Goal: Task Accomplishment & Management: Use online tool/utility

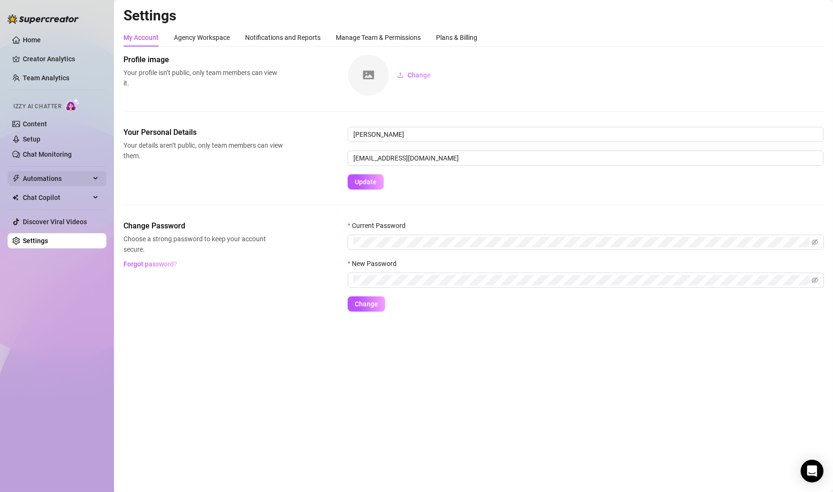
click at [68, 176] on span "Automations" at bounding box center [56, 178] width 67 height 15
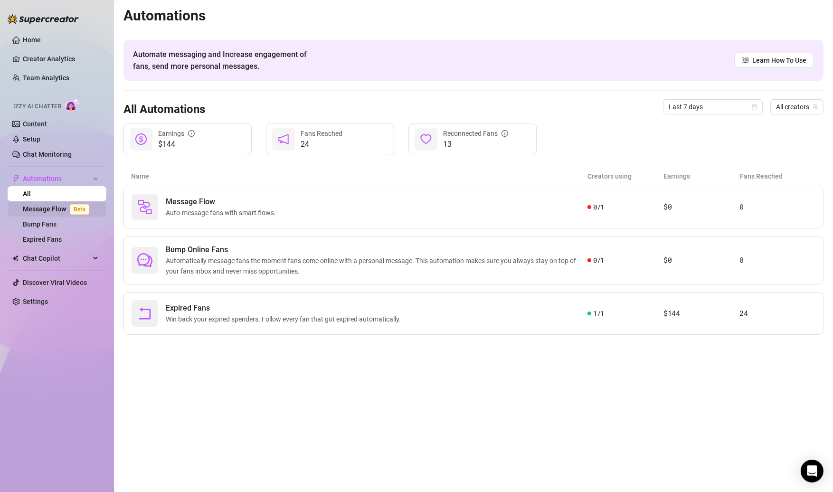
click at [40, 210] on link "Message Flow Beta" at bounding box center [58, 209] width 70 height 8
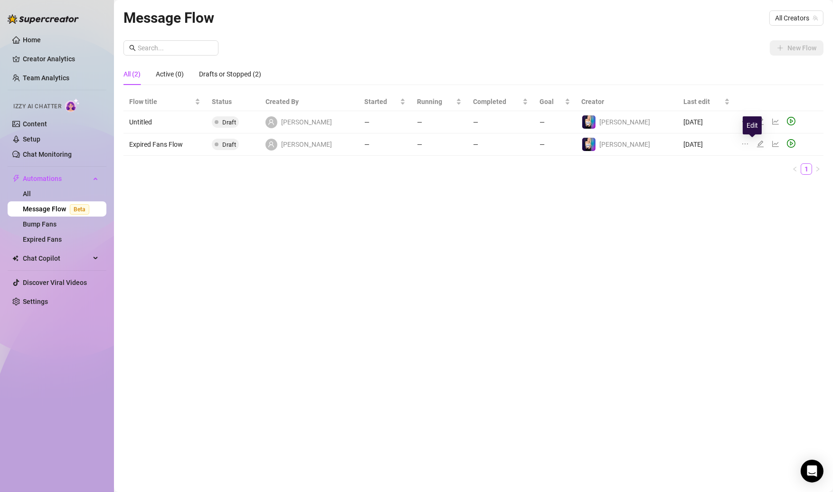
click at [757, 144] on icon "edit" at bounding box center [760, 144] width 7 height 7
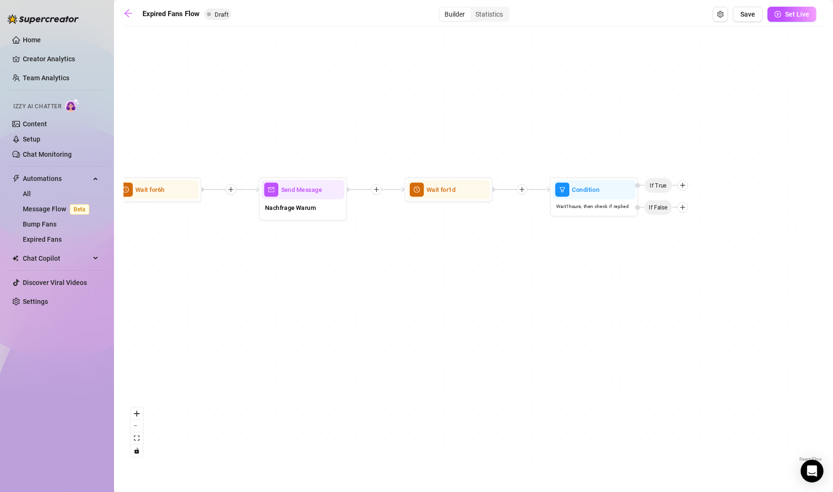
drag, startPoint x: 566, startPoint y: 277, endPoint x: 383, endPoint y: 267, distance: 182.7
click at [384, 266] on div "Condition Wait 1 hours, then check if replied If False If True Wait for 1d Send…" at bounding box center [473, 247] width 700 height 433
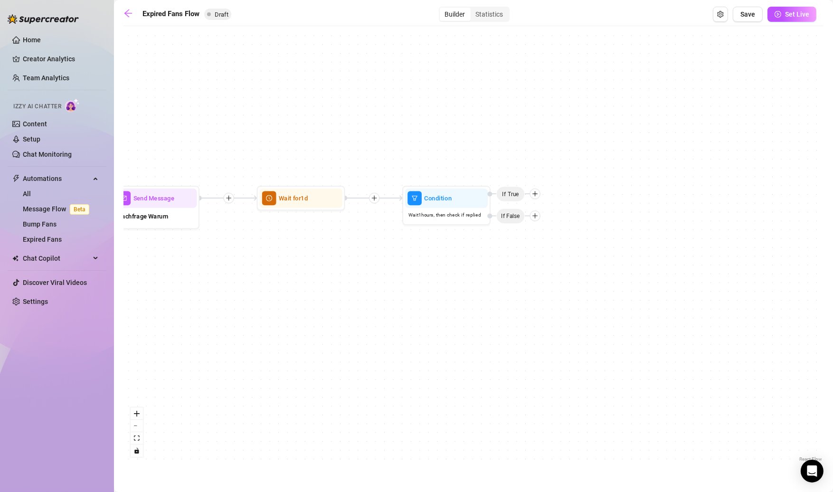
drag, startPoint x: 383, startPoint y: 267, endPoint x: 246, endPoint y: 266, distance: 137.3
click at [247, 267] on div "Condition Wait 1 hours, then check if replied If False If True Wait for 1d Send…" at bounding box center [473, 247] width 700 height 433
click at [470, 180] on div at bounding box center [467, 176] width 14 height 14
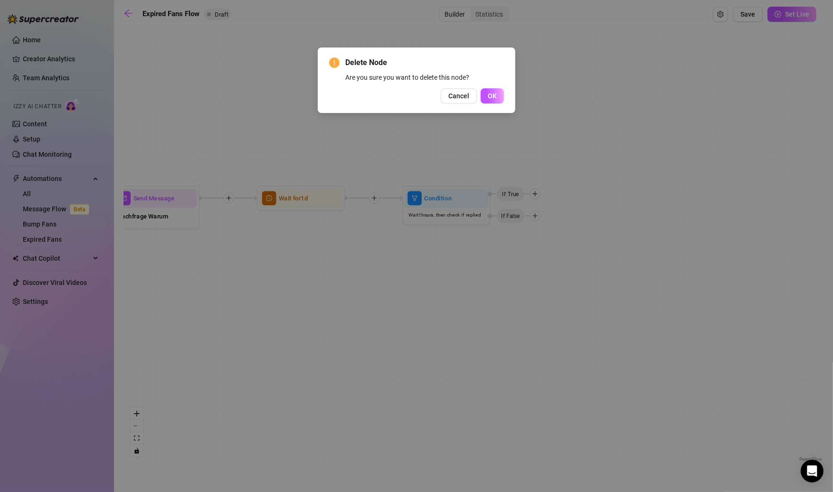
click at [505, 85] on div "Delete Node Are you sure you want to delete this node? Cancel OK" at bounding box center [417, 80] width 198 height 66
click at [492, 99] on span "OK" at bounding box center [492, 96] width 9 height 8
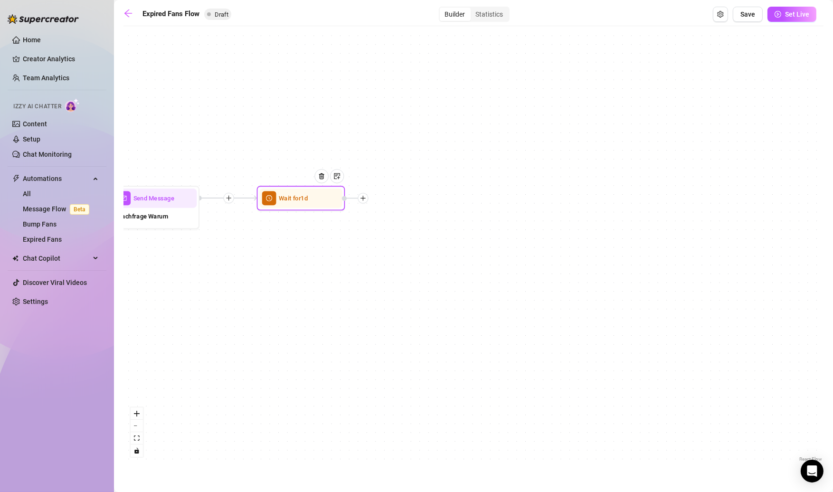
click at [363, 202] on div at bounding box center [363, 198] width 10 height 10
click at [397, 230] on div "Message" at bounding box center [407, 229] width 65 height 15
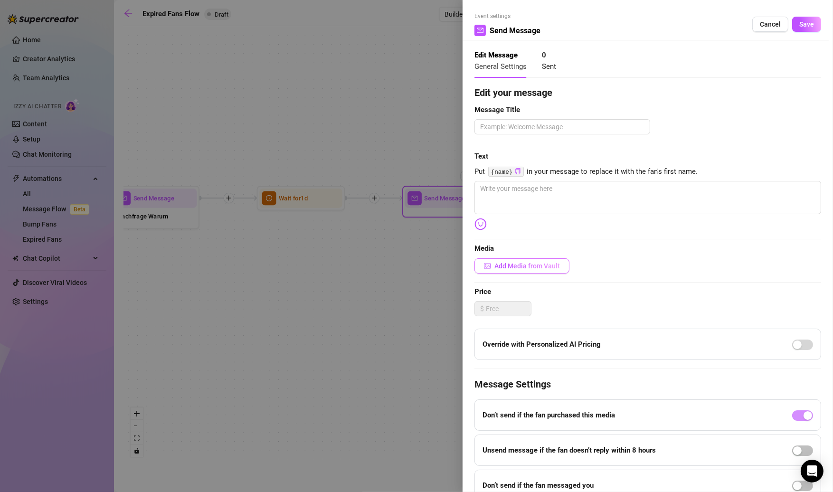
click at [501, 262] on span "Add Media from Vault" at bounding box center [527, 266] width 66 height 8
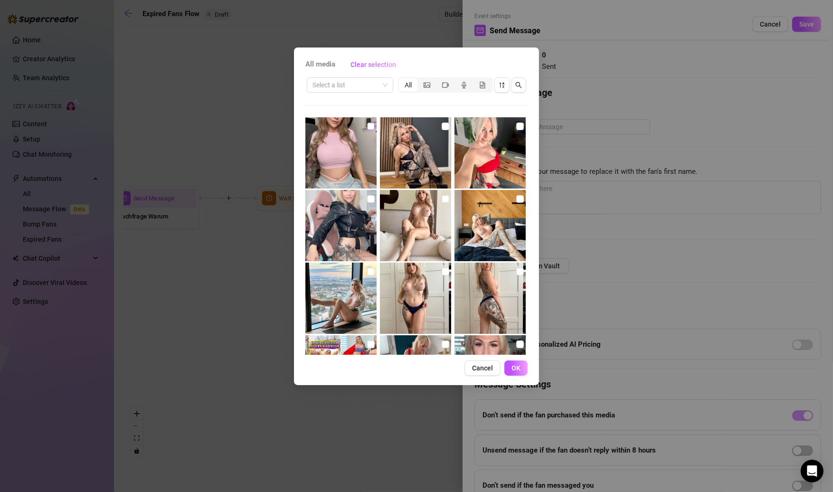
click at [371, 127] on input "checkbox" at bounding box center [371, 127] width 8 height 8
checkbox input "true"
click at [430, 87] on icon "picture" at bounding box center [427, 84] width 7 height 5
click at [420, 80] on input "segmented control" at bounding box center [420, 80] width 0 height 0
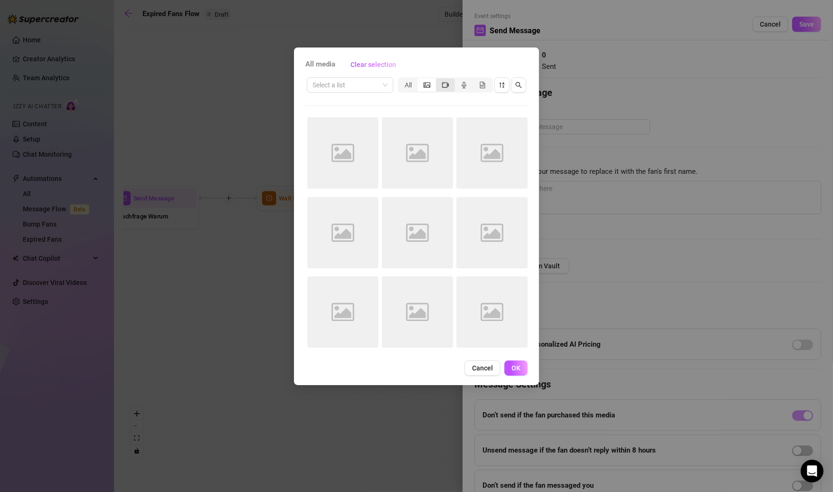
click at [440, 85] on div "segmented control" at bounding box center [445, 84] width 19 height 13
click at [438, 80] on input "segmented control" at bounding box center [438, 80] width 0 height 0
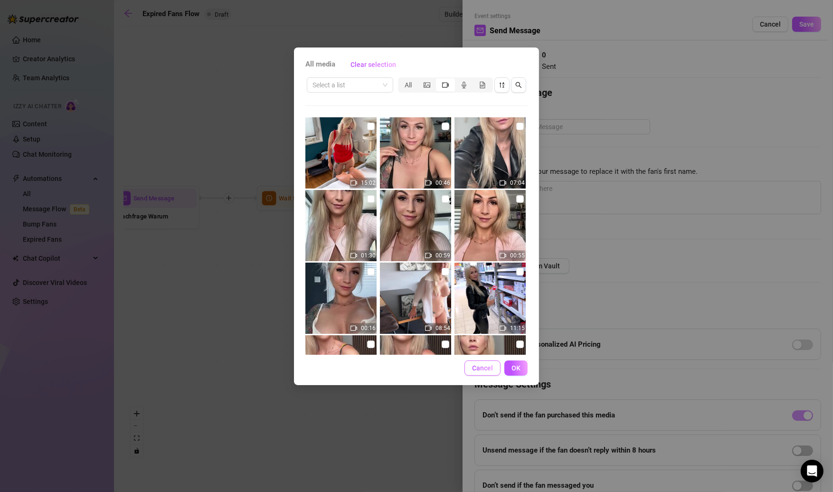
click at [484, 367] on span "Cancel" at bounding box center [482, 368] width 21 height 8
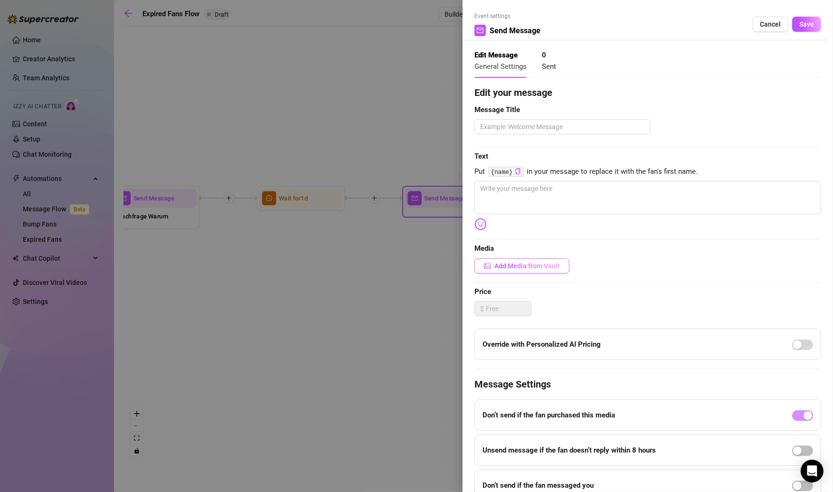
click at [512, 264] on span "Add Media from Vault" at bounding box center [527, 266] width 66 height 8
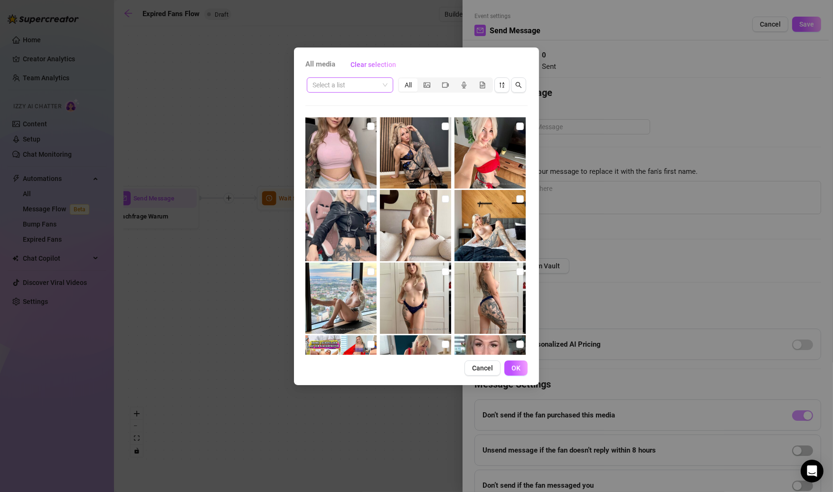
click at [384, 87] on span at bounding box center [350, 85] width 75 height 14
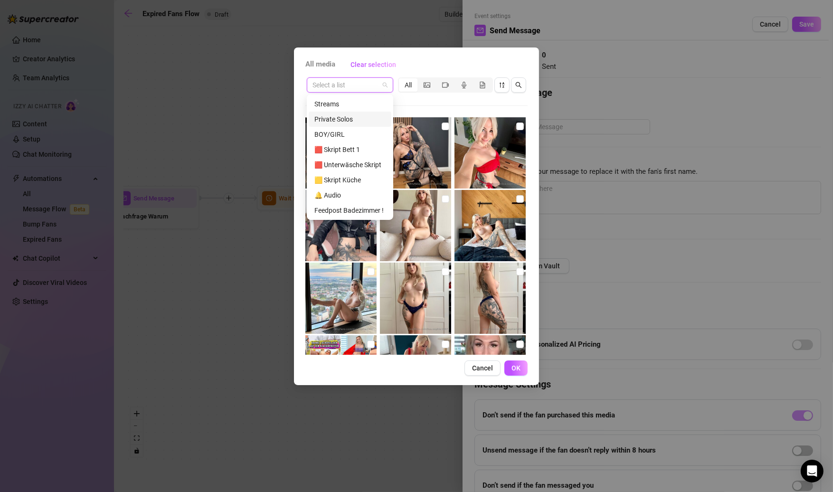
click at [360, 120] on div "Private Solos" at bounding box center [349, 119] width 71 height 10
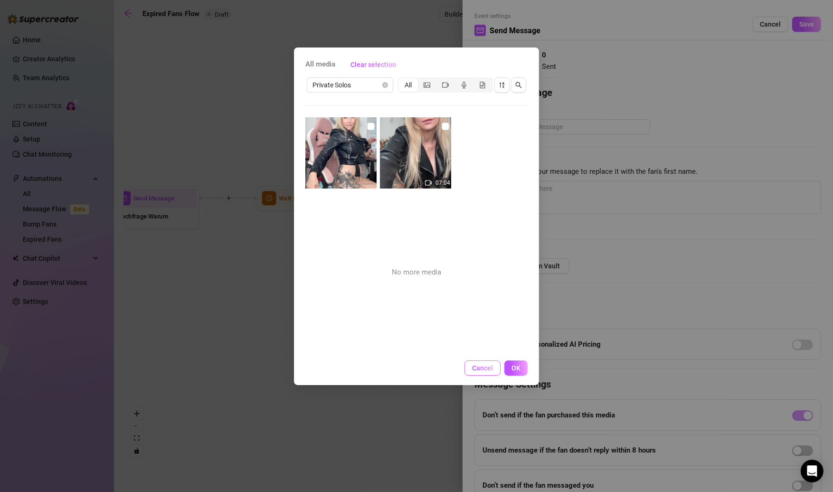
click at [479, 373] on button "Cancel" at bounding box center [483, 367] width 36 height 15
